Goal: Information Seeking & Learning: Understand process/instructions

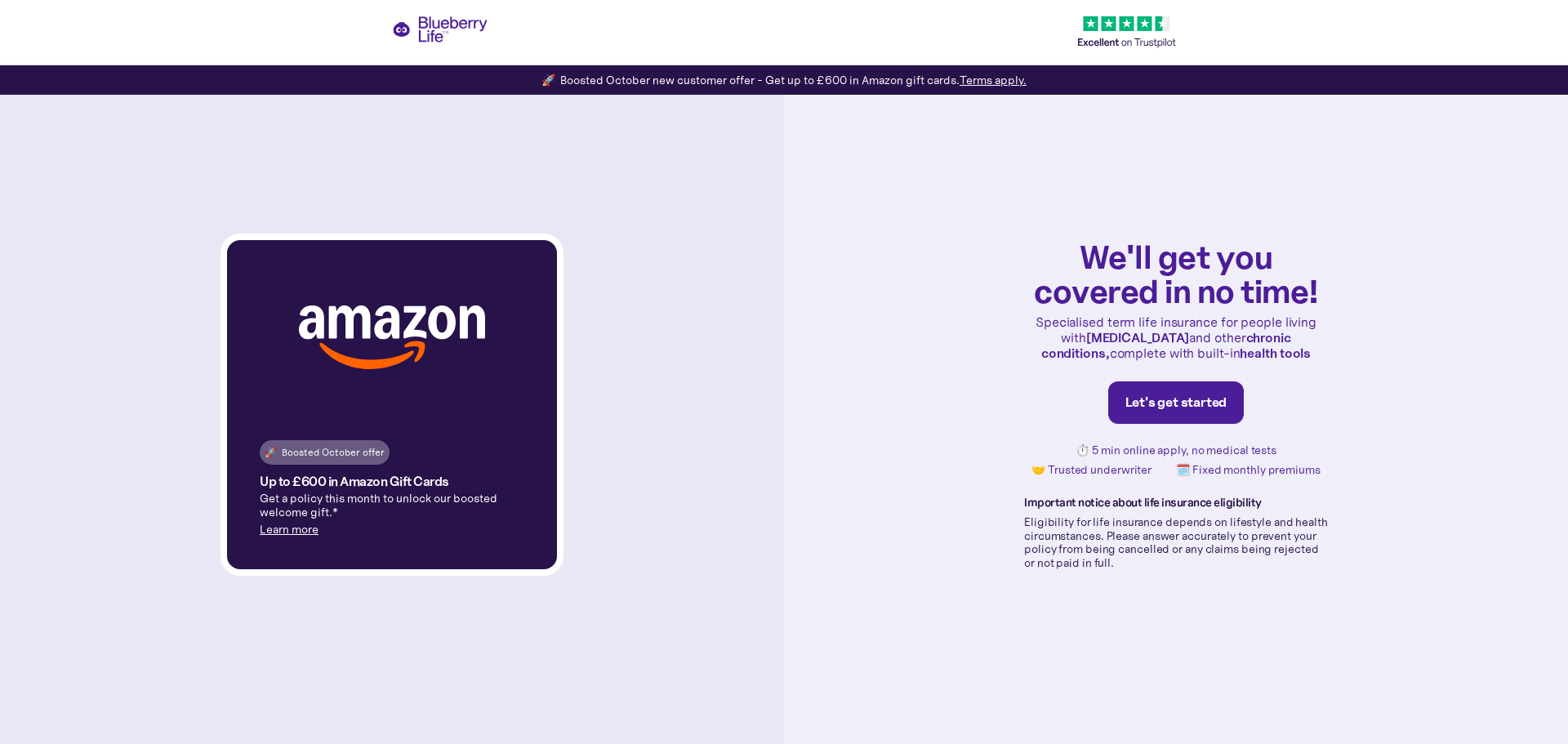
click at [311, 531] on link "Learn more" at bounding box center [289, 529] width 59 height 15
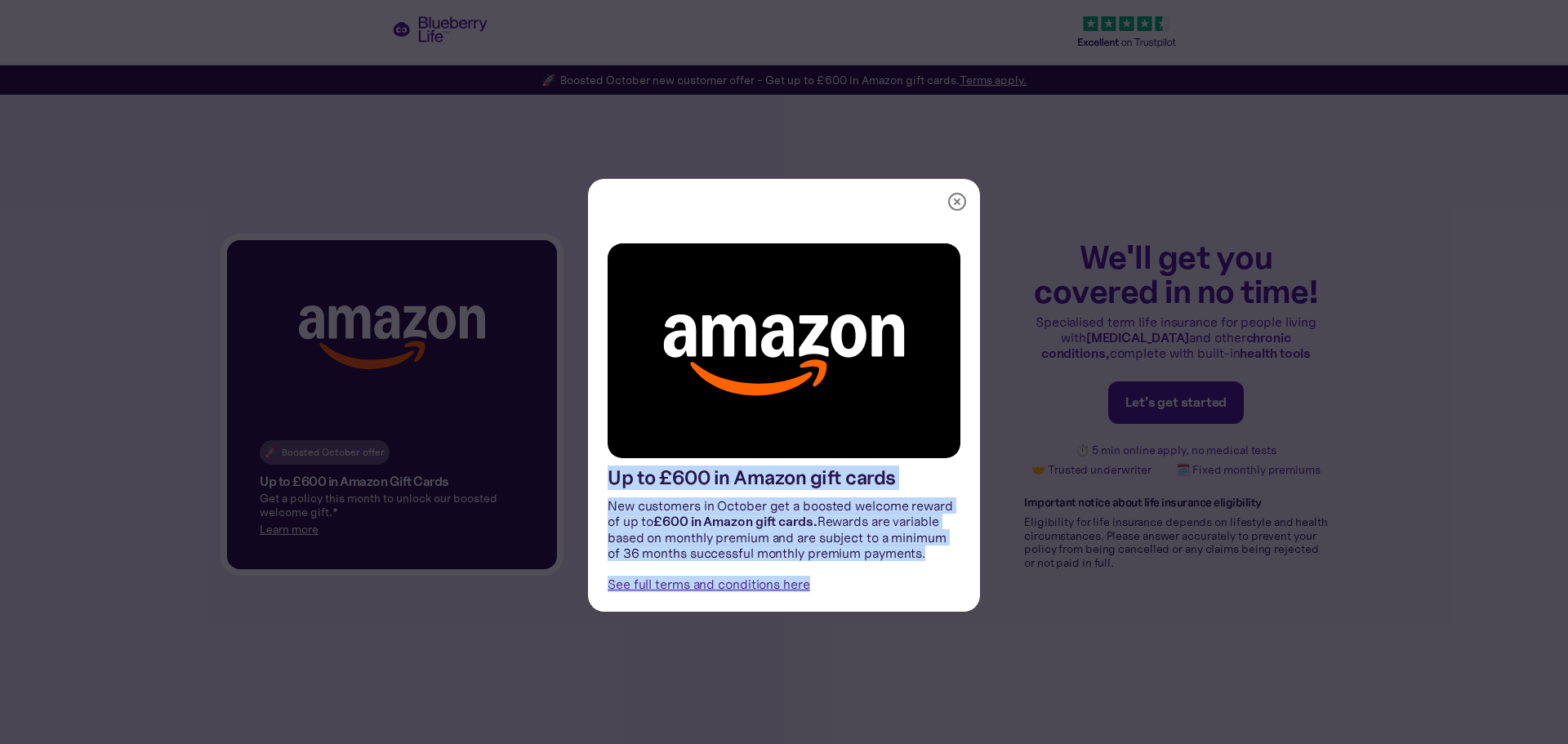
drag, startPoint x: 777, startPoint y: 580, endPoint x: 585, endPoint y: 484, distance: 214.7
click at [588, 484] on div "Up to £600 in Amazon gift cards New customers in October get a boosted welcome …" at bounding box center [784, 417] width 392 height 388
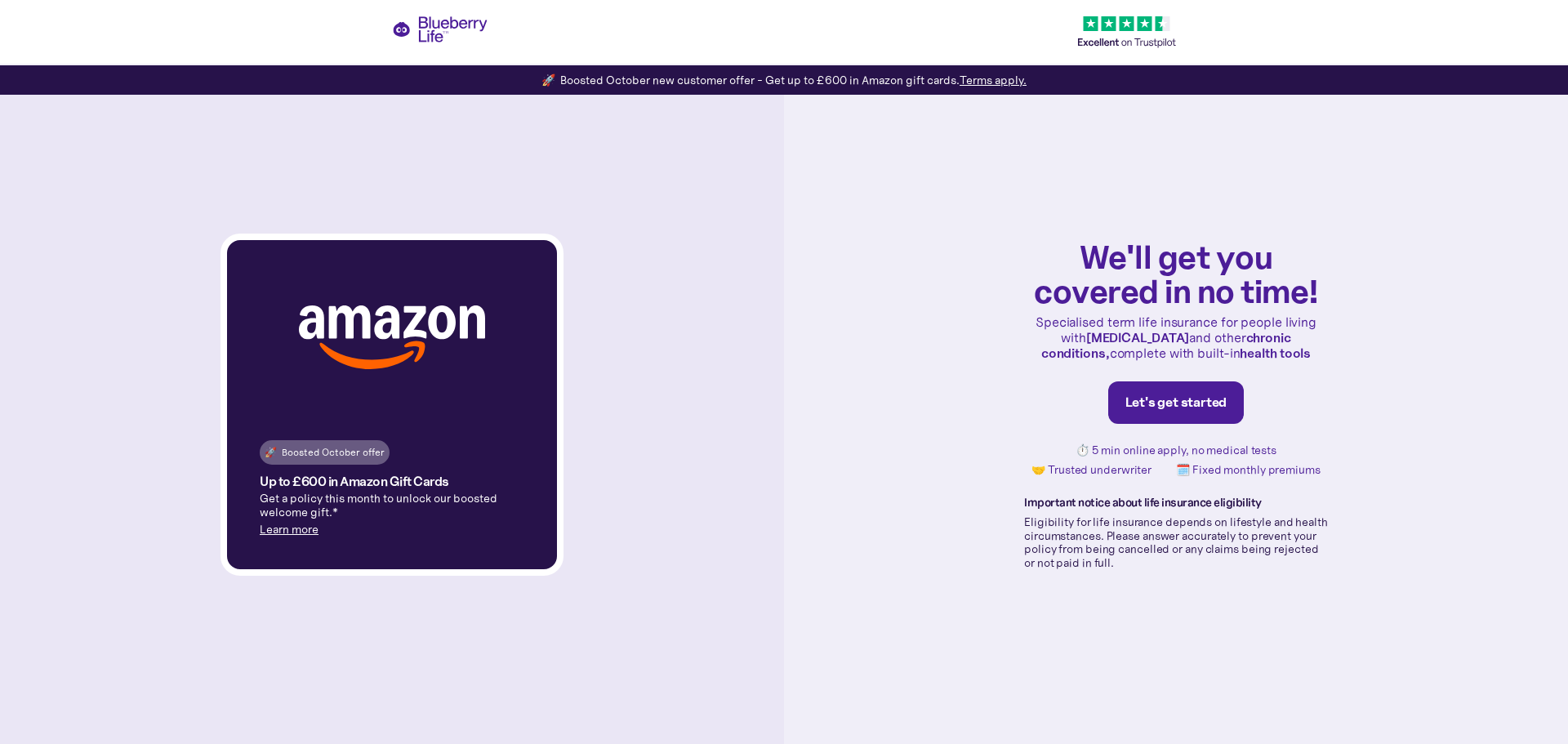
click at [284, 529] on link "Learn more" at bounding box center [289, 529] width 59 height 15
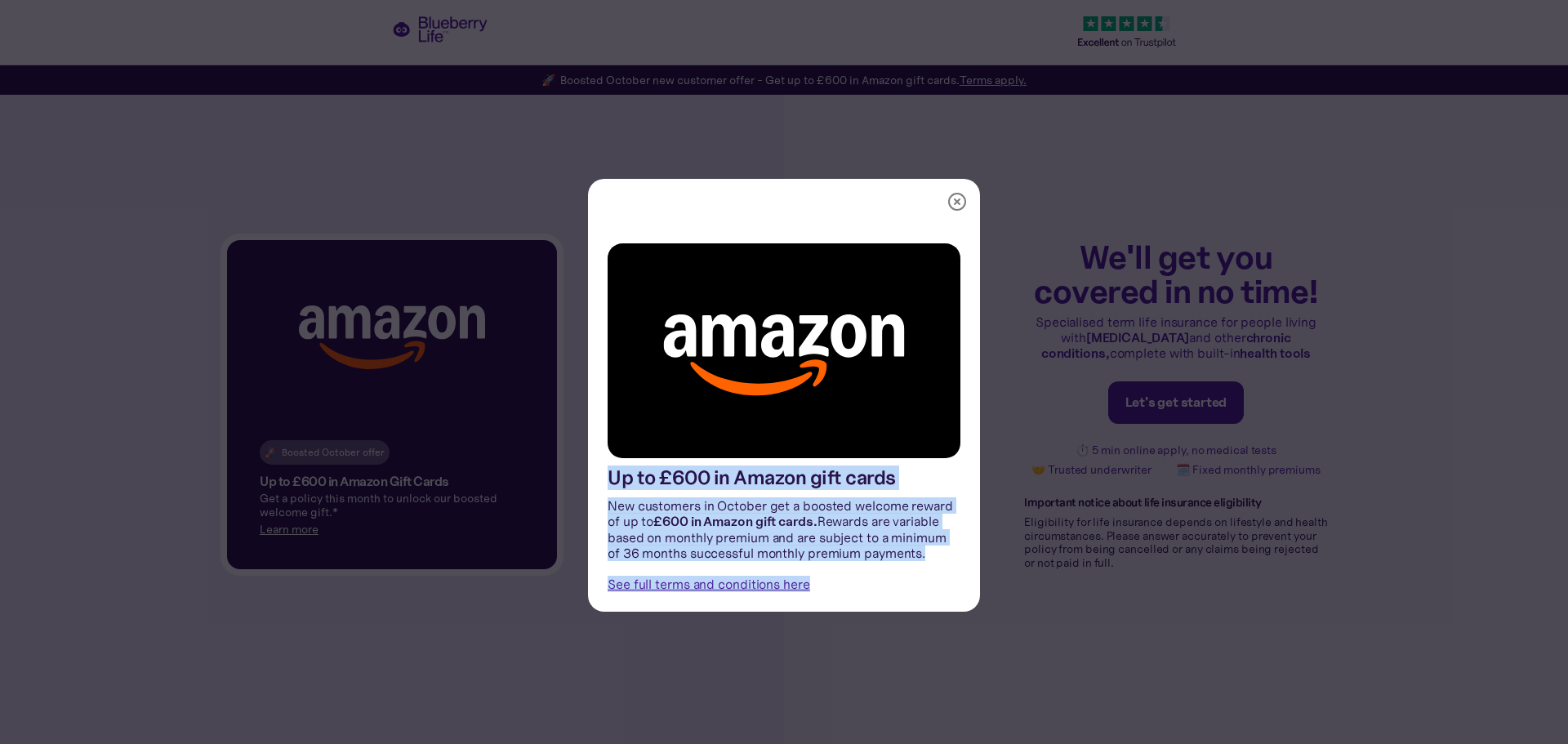
copy div "Up to £600 in Amazon gift cards New customers in October get a boosted welcome …"
click at [1024, 622] on div "Up to £600 in Amazon gift cards New customers in October get a boosted welcome …" at bounding box center [784, 372] width 1568 height 744
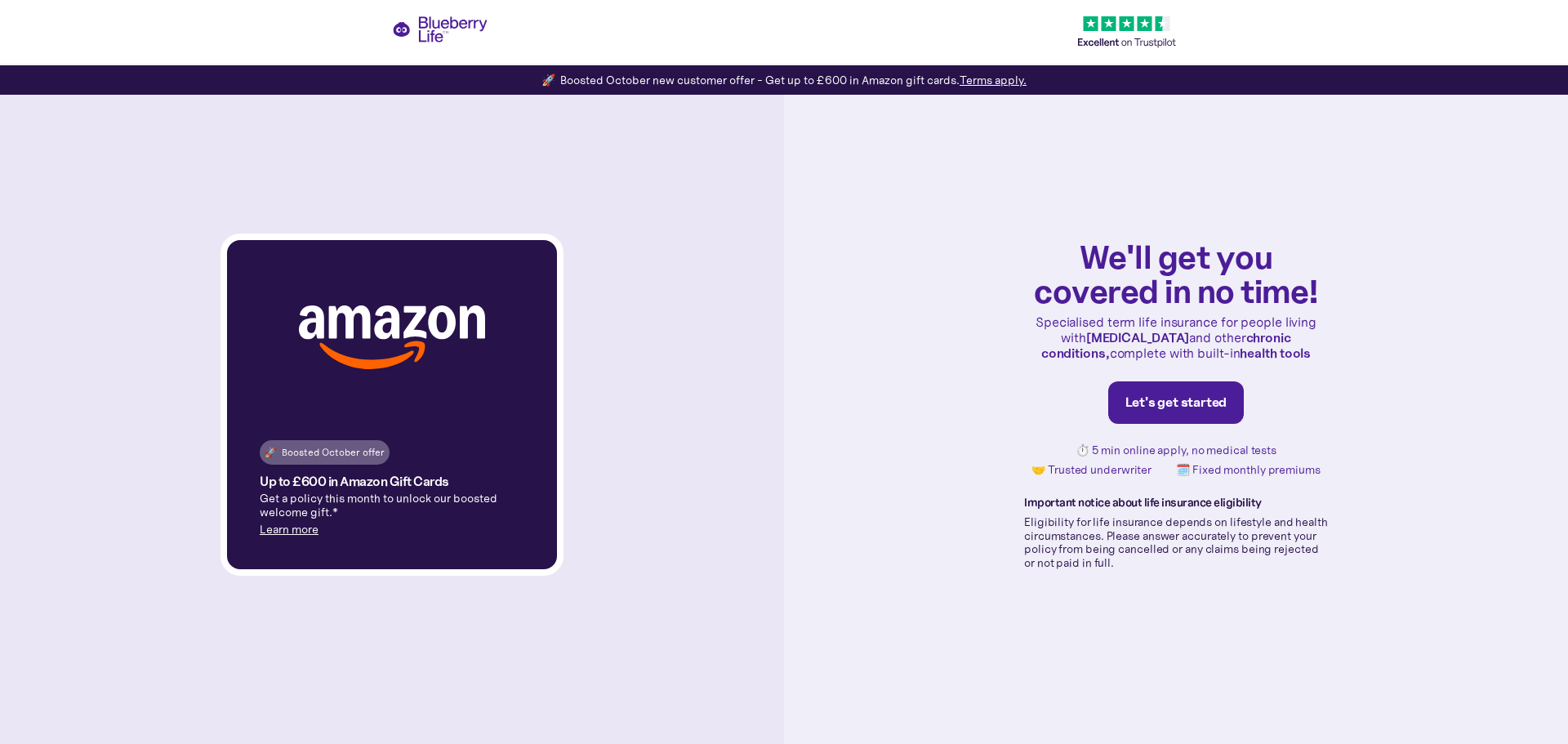
click at [986, 80] on link "Terms apply." at bounding box center [992, 80] width 67 height 15
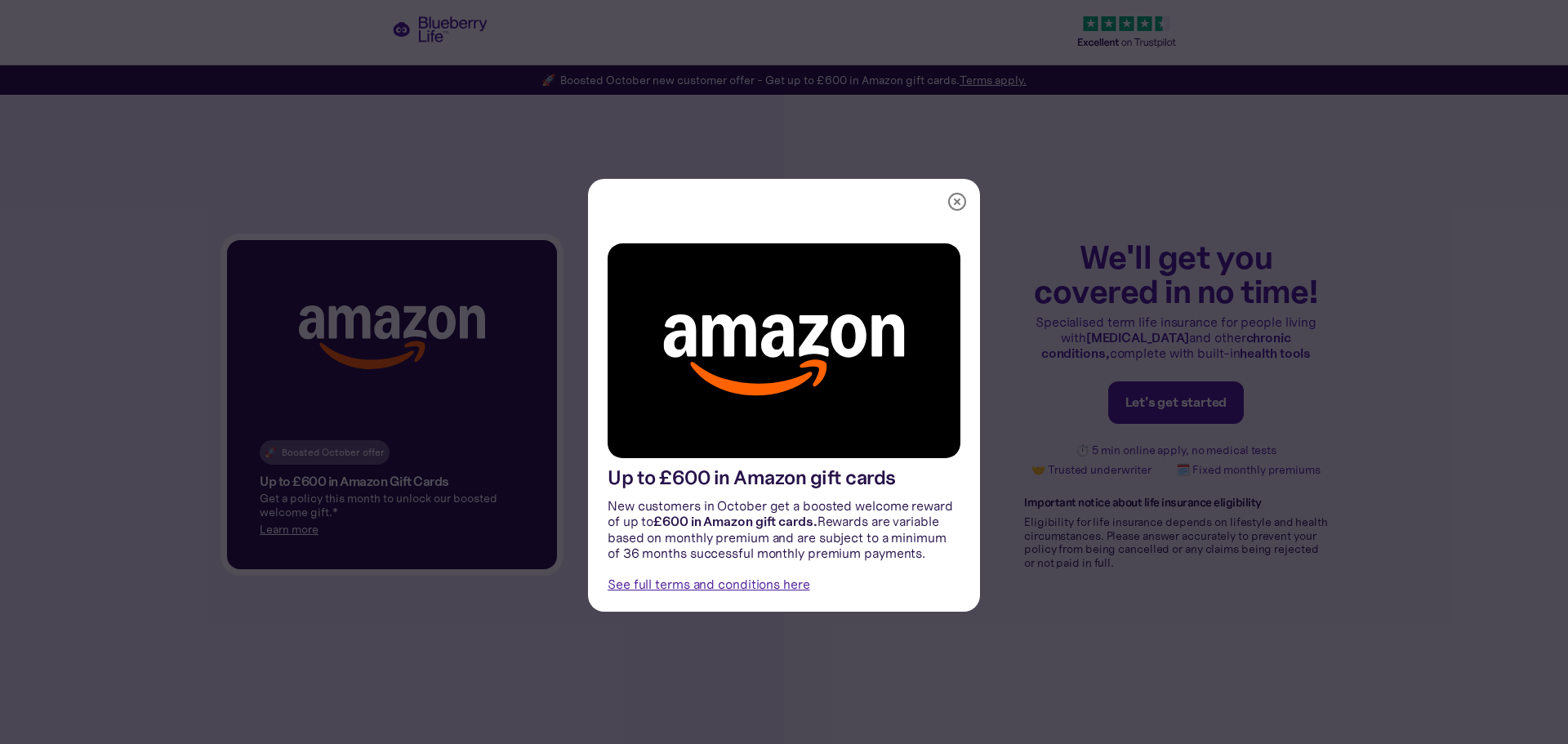
click at [734, 582] on link "See full terms and conditions here" at bounding box center [709, 584] width 203 height 16
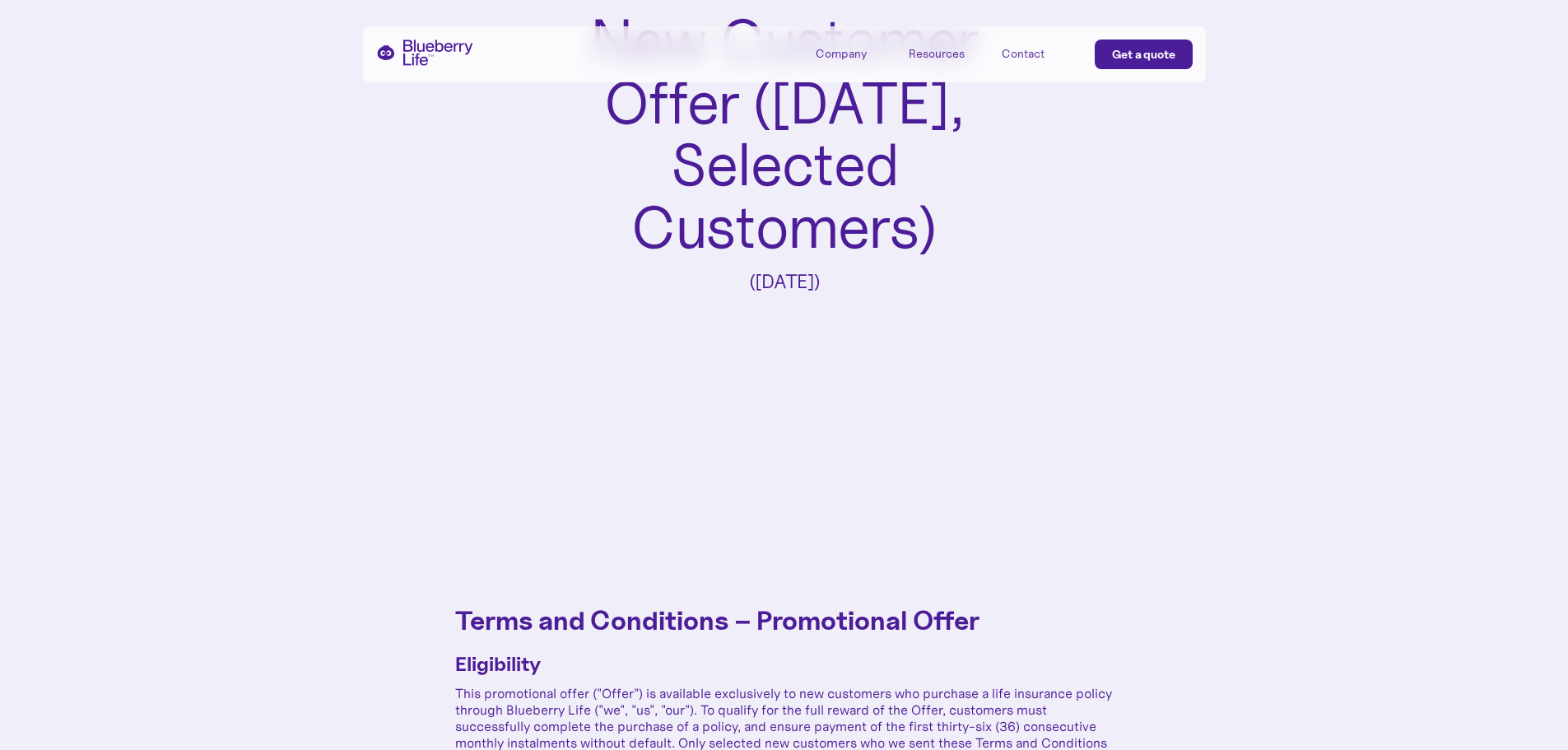
scroll to position [412, 0]
